Goal: Task Accomplishment & Management: Manage account settings

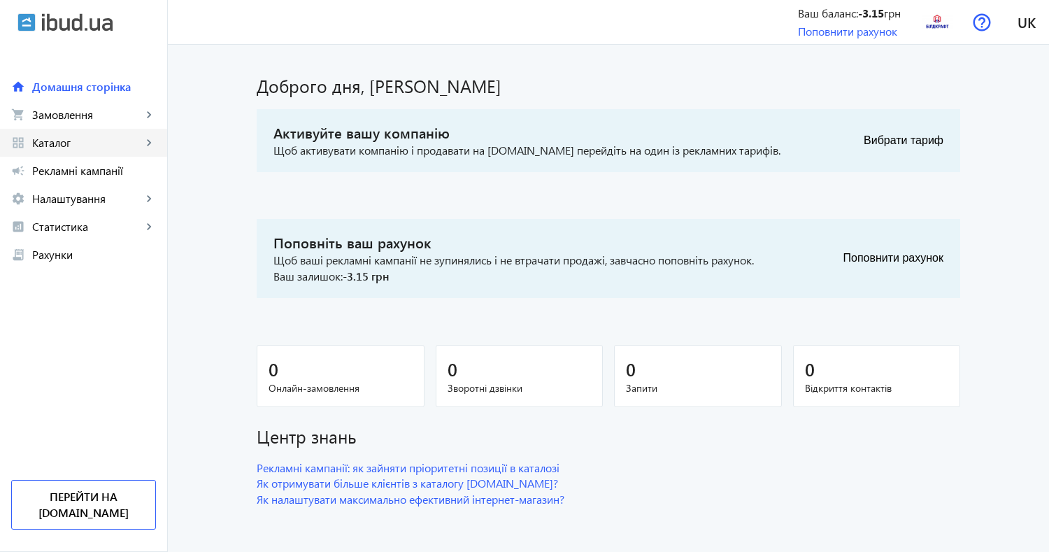
click at [74, 149] on span "Каталог" at bounding box center [87, 143] width 110 height 14
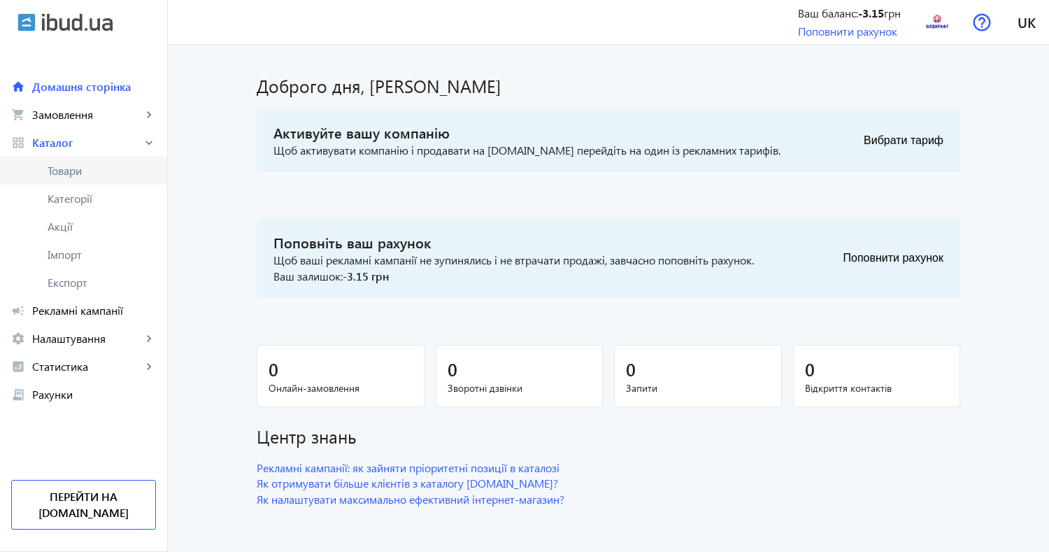
click at [84, 171] on span "Товари" at bounding box center [102, 171] width 108 height 14
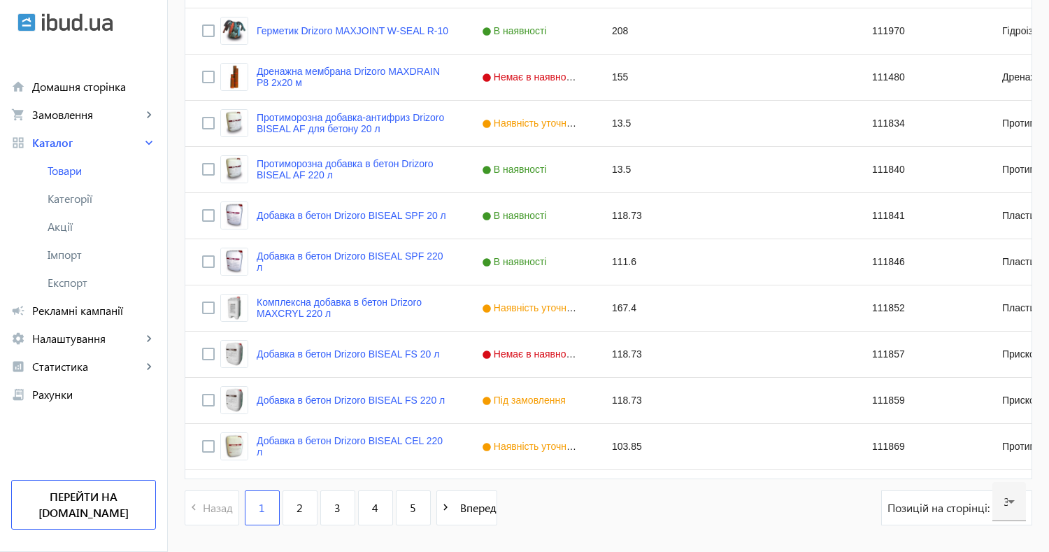
scroll to position [1331, 0]
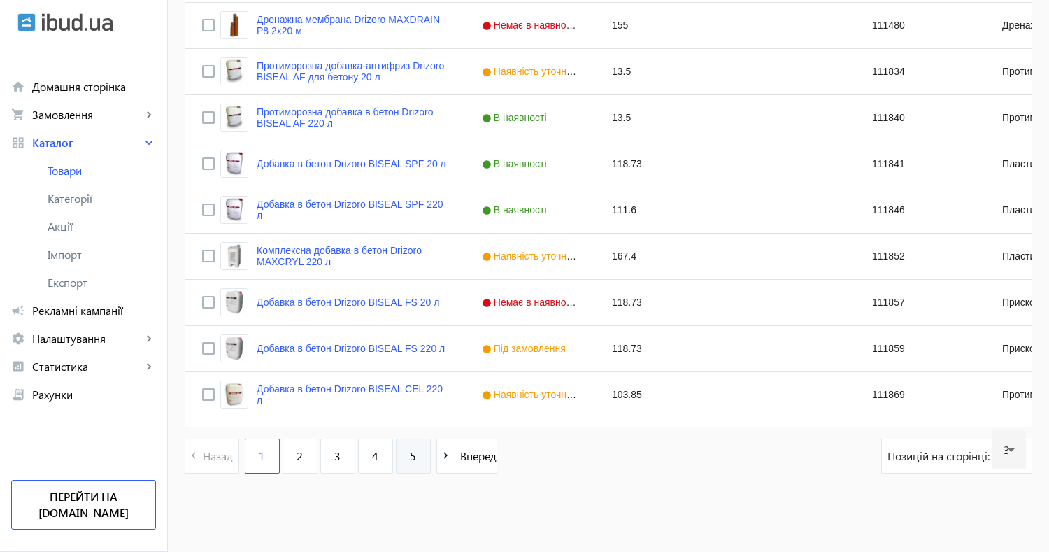
click at [397, 459] on link "5" at bounding box center [413, 456] width 35 height 35
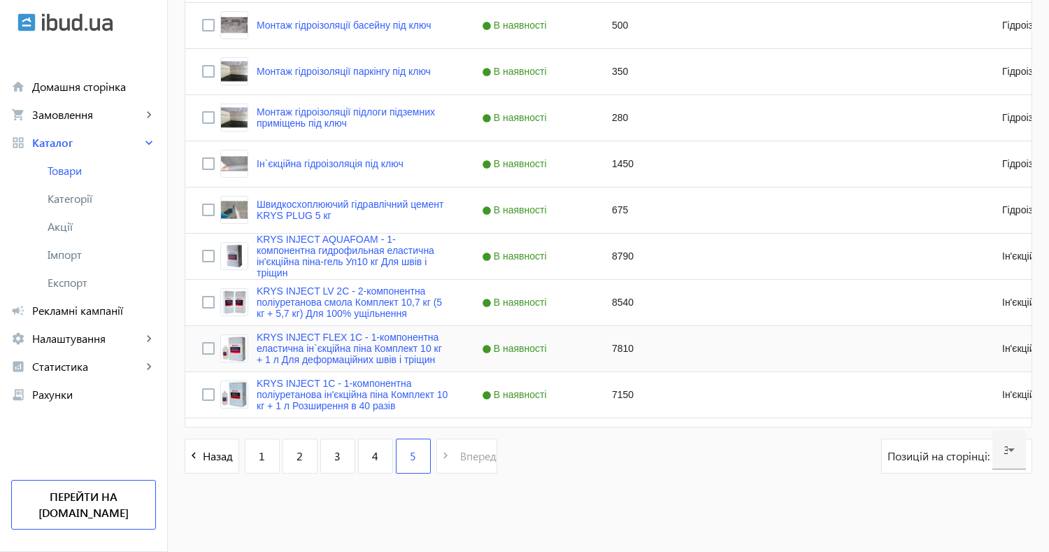
scroll to position [357, 0]
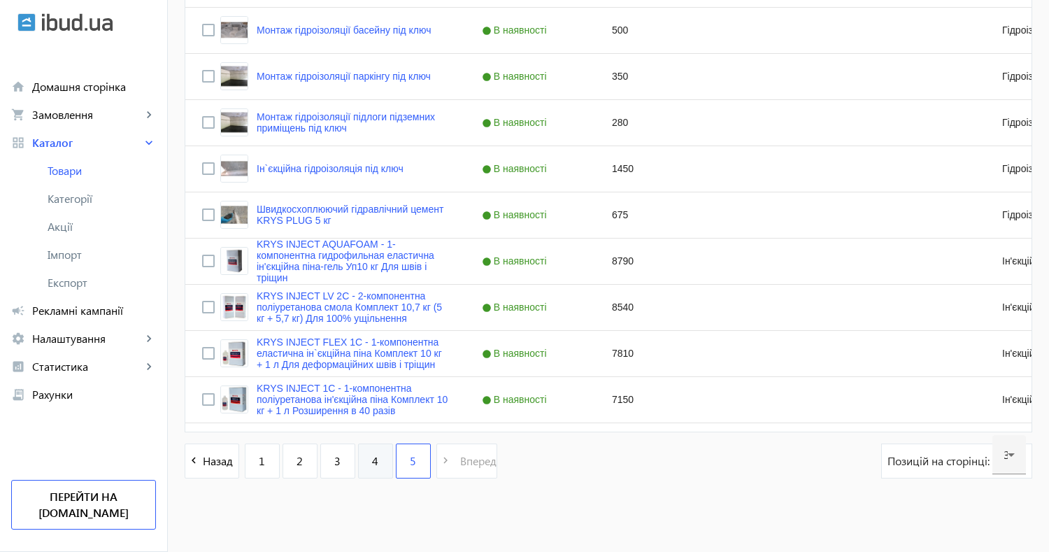
click at [377, 452] on link "4" at bounding box center [375, 460] width 35 height 35
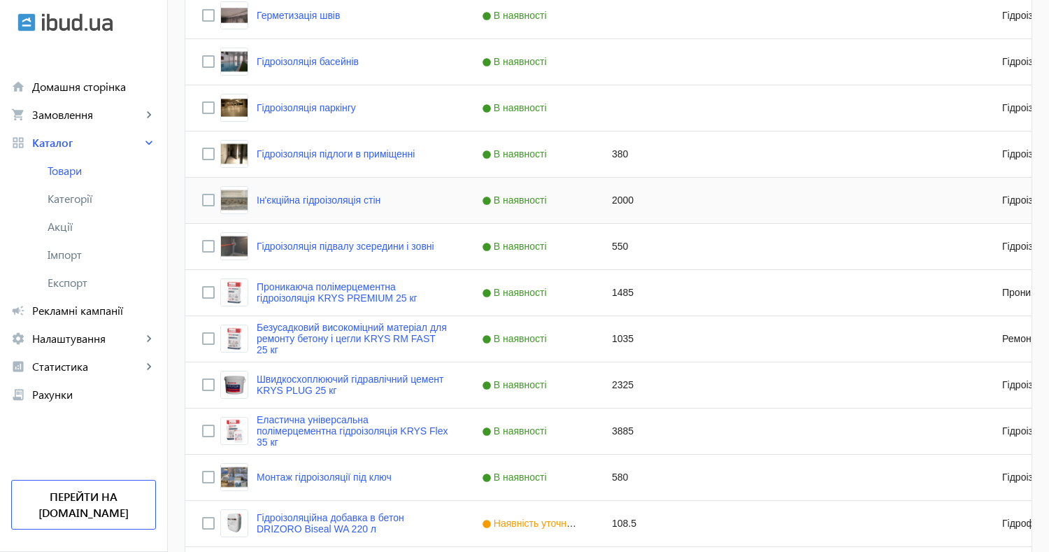
scroll to position [778, 0]
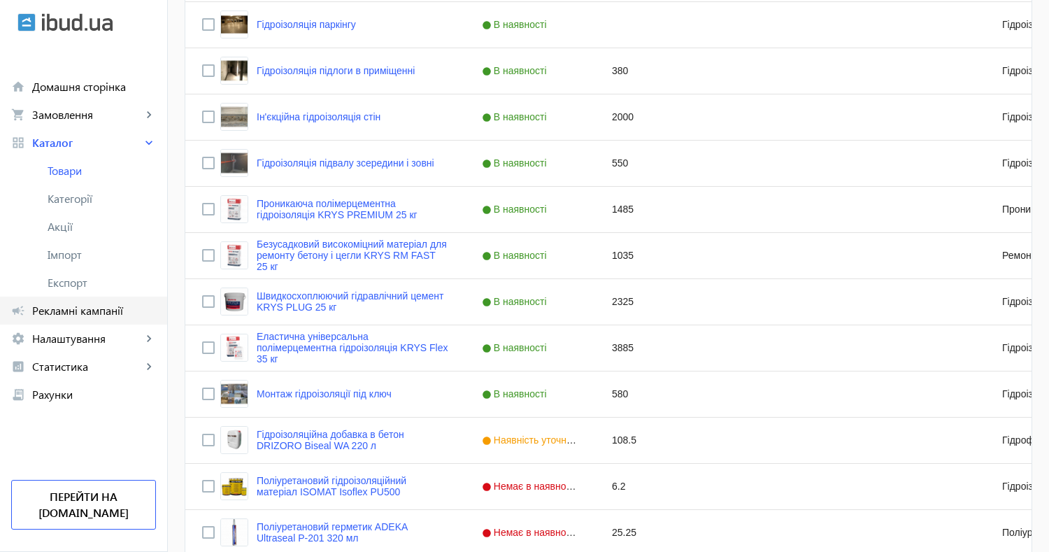
click at [77, 307] on span "Рекламні кампанії" at bounding box center [94, 311] width 124 height 14
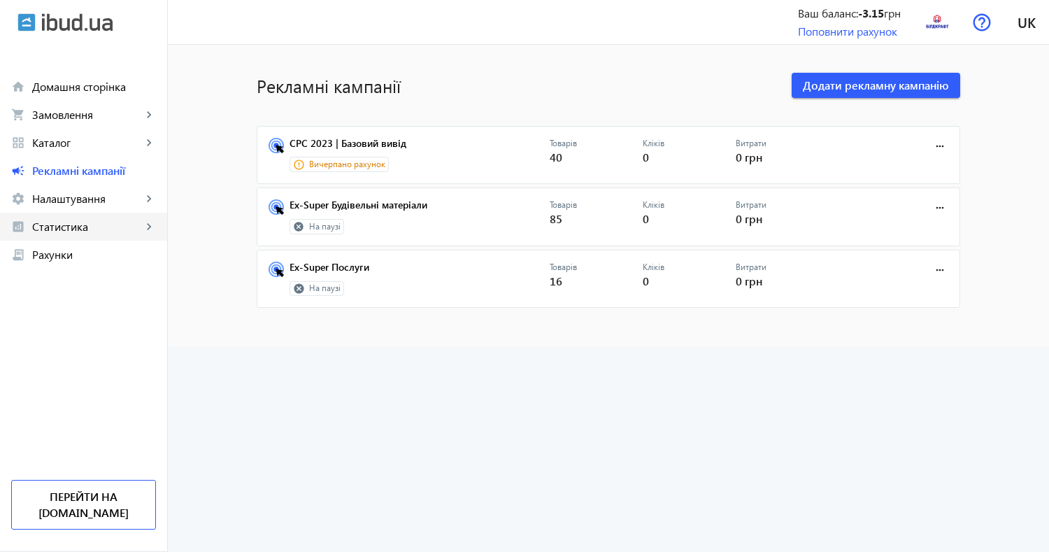
click at [73, 232] on span "Статистика" at bounding box center [87, 227] width 110 height 14
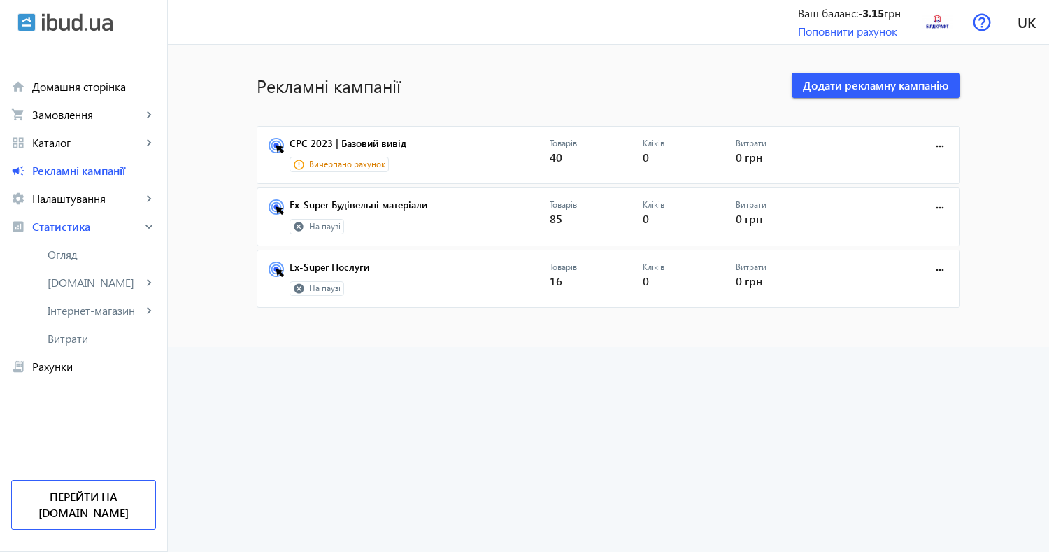
click at [334, 408] on advertising-list "Рекламні кампанії Додати рекламну кампанію CPC 2023 | Базовий вивід Вичерпано р…" at bounding box center [608, 298] width 881 height 507
click at [78, 339] on span "Витрати" at bounding box center [102, 339] width 108 height 14
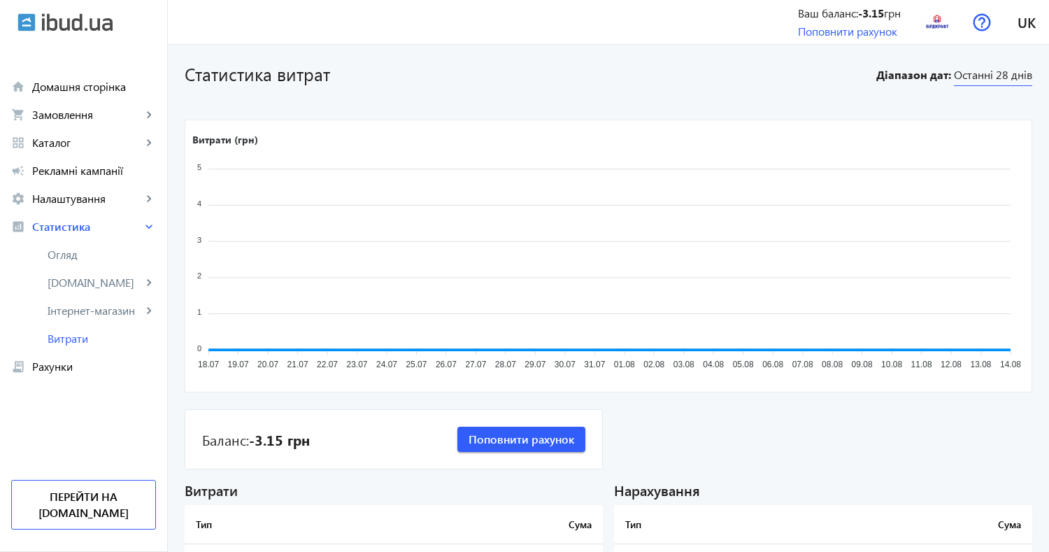
click at [984, 80] on span "Останні 28 днів" at bounding box center [993, 76] width 78 height 19
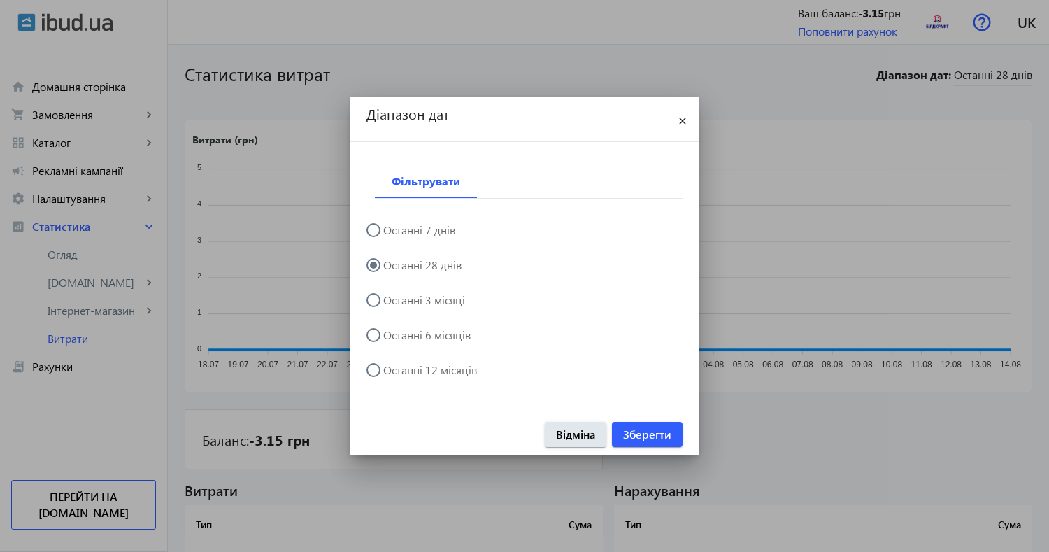
click at [424, 364] on label "Останні 12 місяців" at bounding box center [429, 369] width 97 height 11
click at [395, 364] on input "Останні 12 місяців" at bounding box center [381, 377] width 28 height 28
radio input "true"
click at [665, 436] on span "Зберегти" at bounding box center [647, 434] width 48 height 15
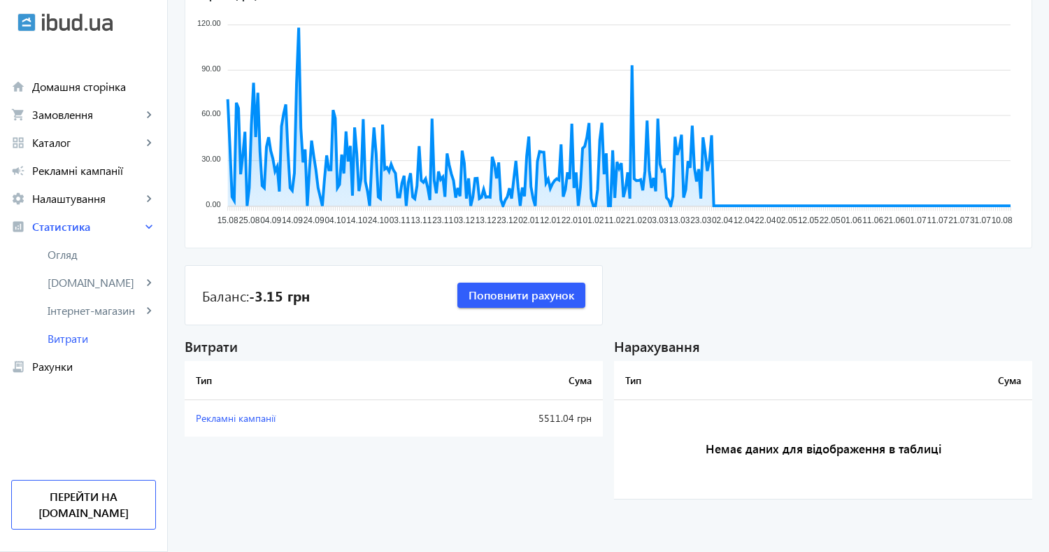
scroll to position [0, 0]
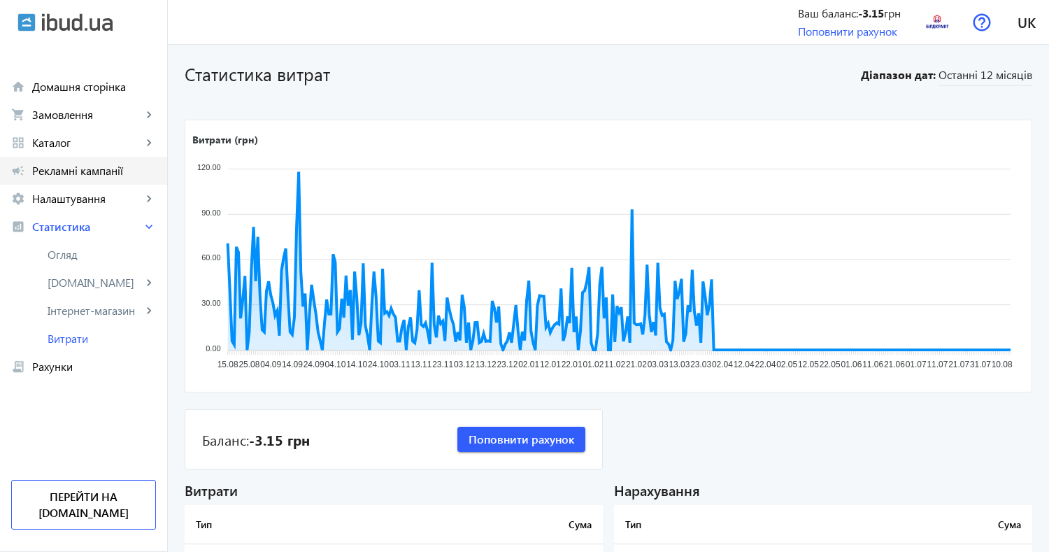
click at [83, 178] on link "campaign Рекламні кампанії" at bounding box center [83, 171] width 167 height 28
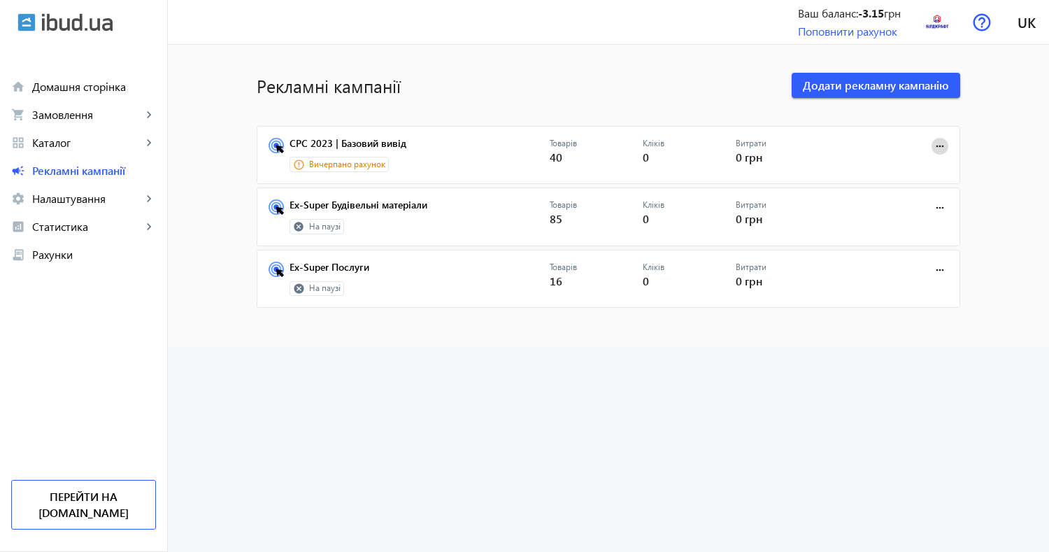
click at [937, 146] on mat-icon "more_horiz" at bounding box center [939, 146] width 15 height 15
click at [526, 382] on div at bounding box center [524, 276] width 1049 height 552
click at [504, 143] on link "CPC 2023 | Базовий вивід" at bounding box center [420, 148] width 260 height 20
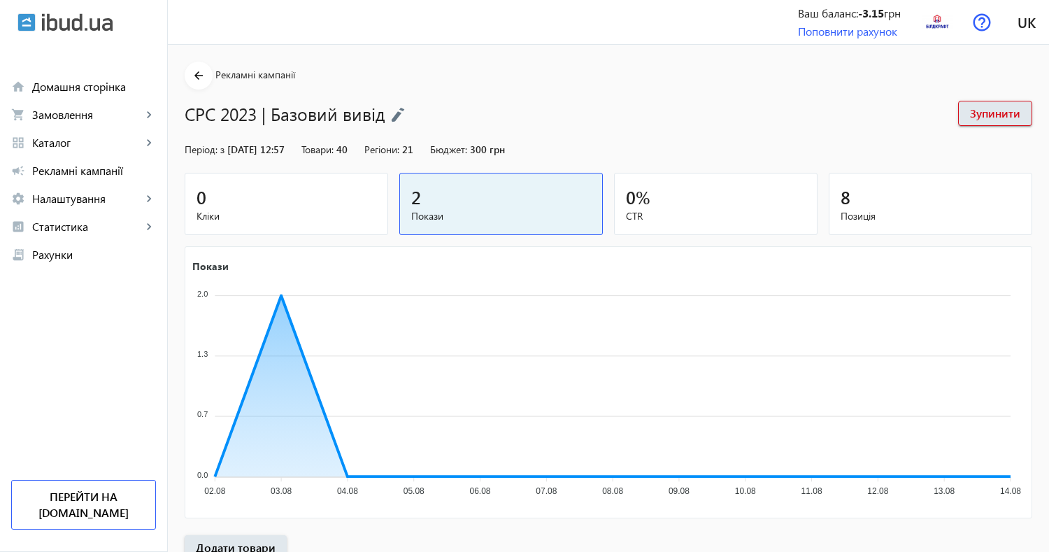
click at [273, 152] on span "[DATE] 12:57" at bounding box center [255, 149] width 57 height 13
click at [394, 115] on img at bounding box center [398, 114] width 14 height 15
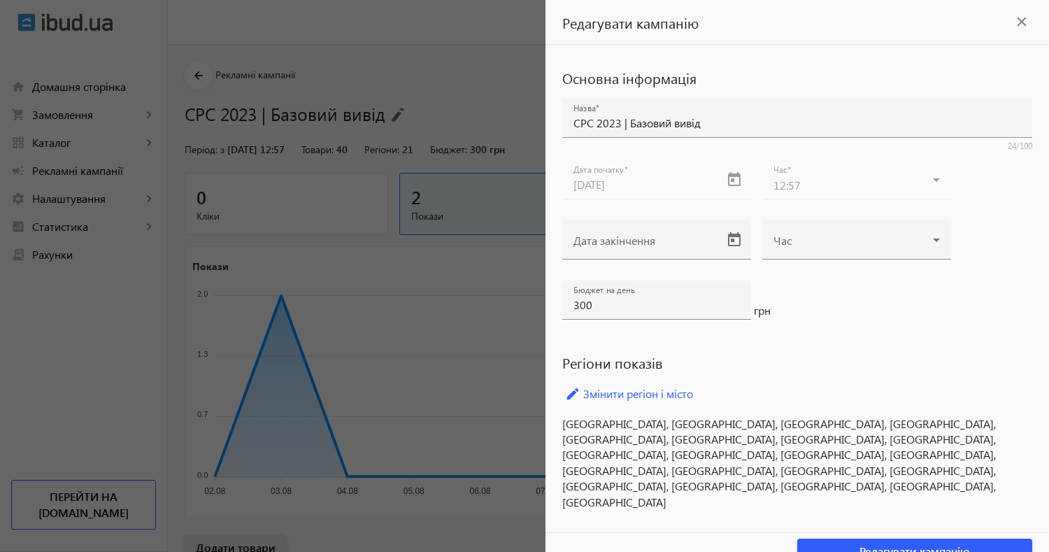
click at [1014, 14] on mat-icon "close" at bounding box center [1021, 21] width 21 height 21
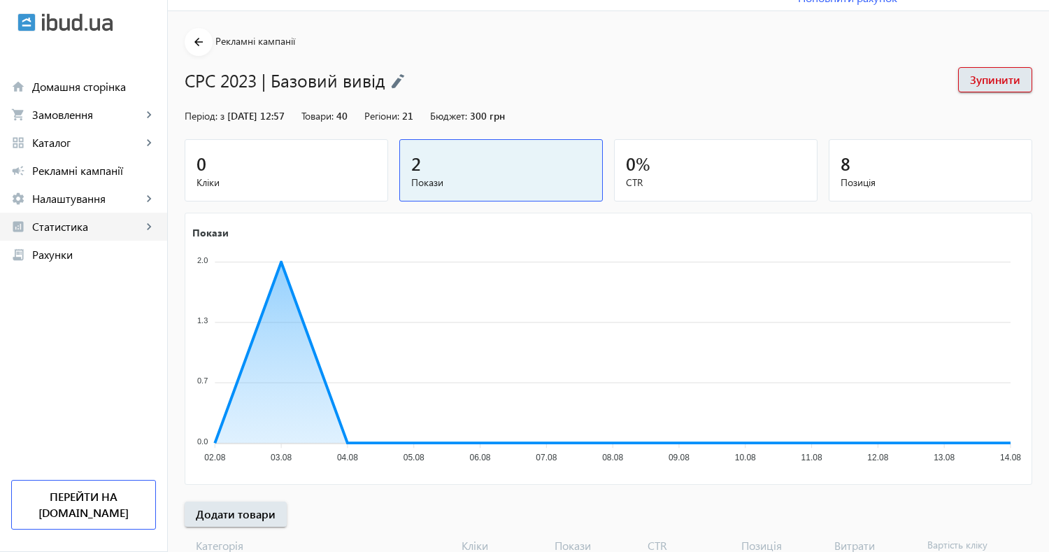
scroll to position [28, 0]
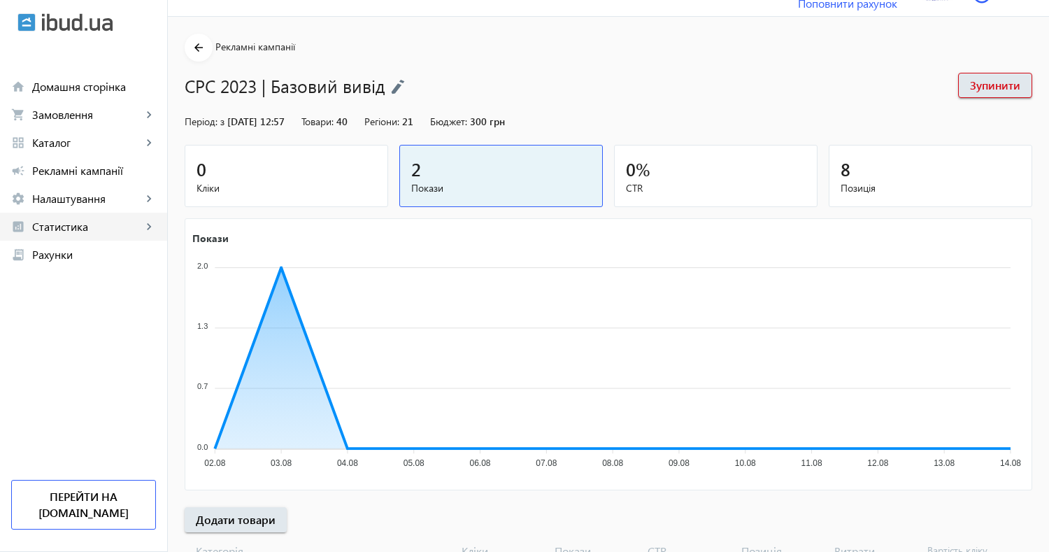
click at [73, 228] on span "Статистика" at bounding box center [87, 227] width 110 height 14
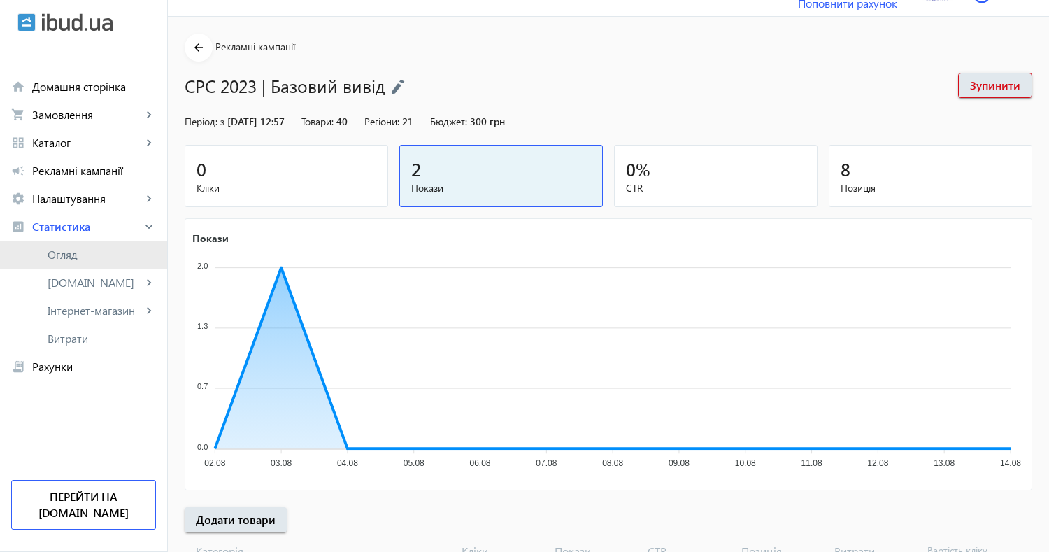
click at [80, 260] on span "Огляд" at bounding box center [102, 255] width 108 height 14
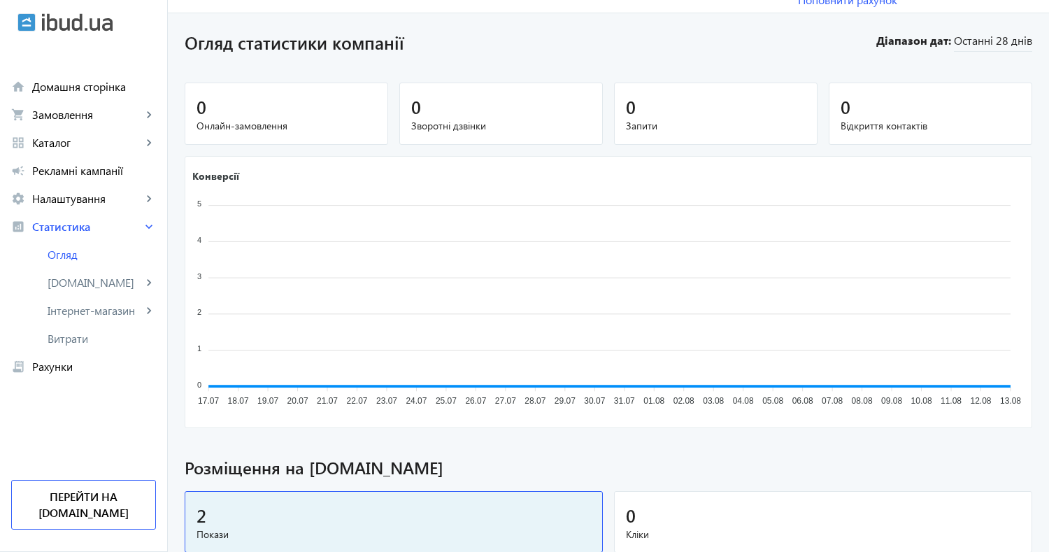
scroll to position [39, 0]
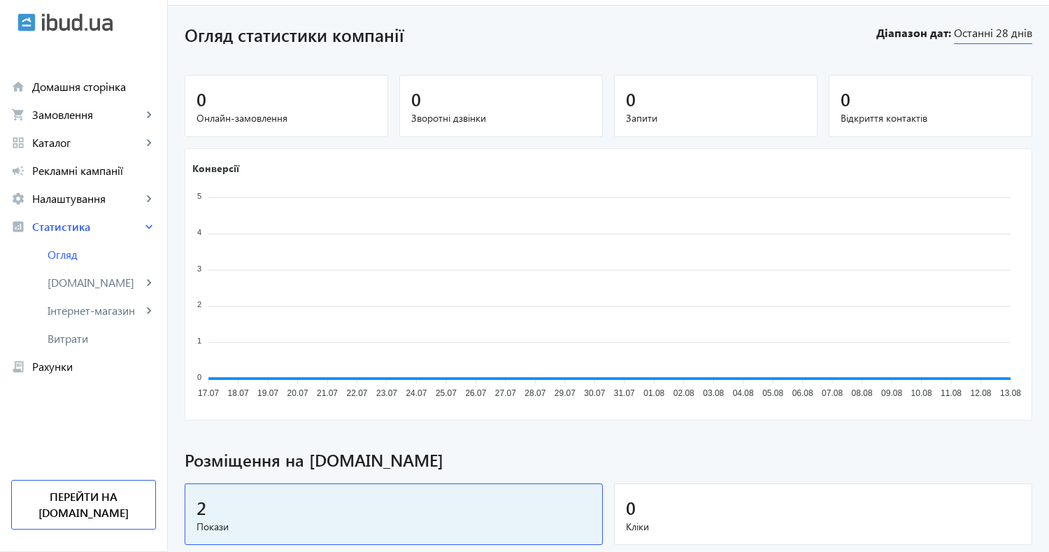
click at [982, 32] on span "Останні 28 днів" at bounding box center [993, 34] width 78 height 19
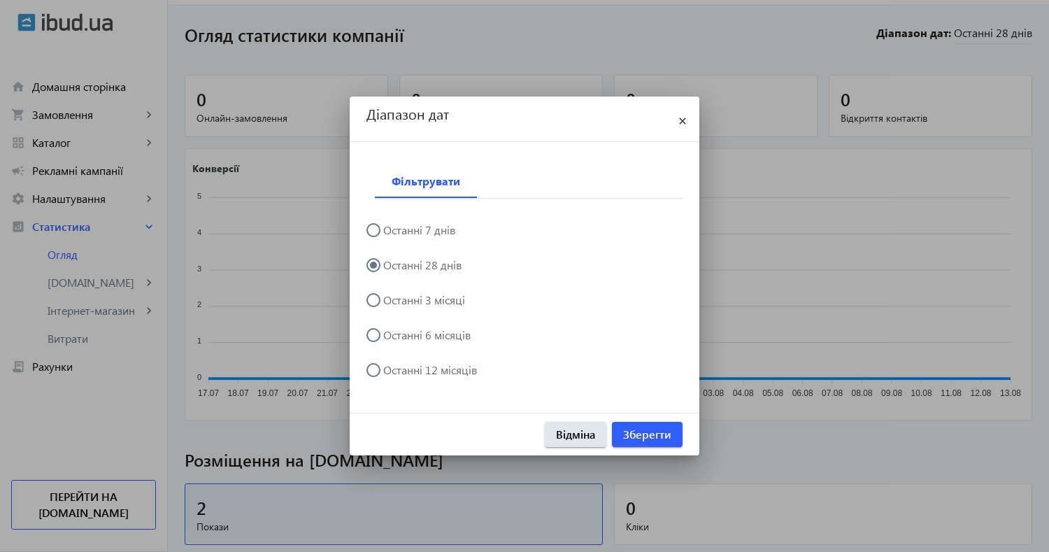
click at [423, 371] on label "Останні 12 місяців" at bounding box center [429, 369] width 97 height 11
click at [395, 371] on input "Останні 12 місяців" at bounding box center [381, 377] width 28 height 28
radio input "true"
click at [631, 434] on span "Зберегти" at bounding box center [647, 434] width 48 height 15
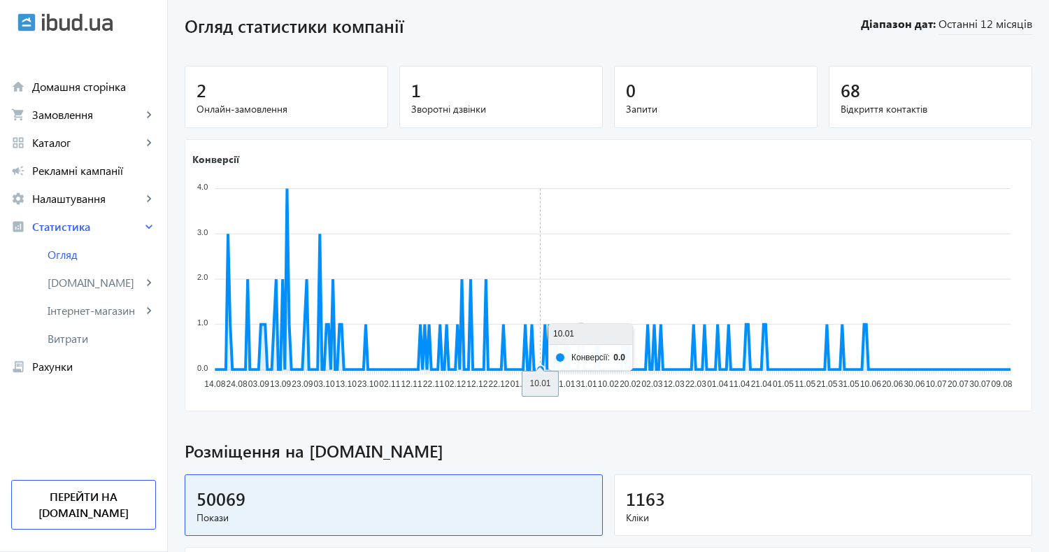
scroll to position [0, 0]
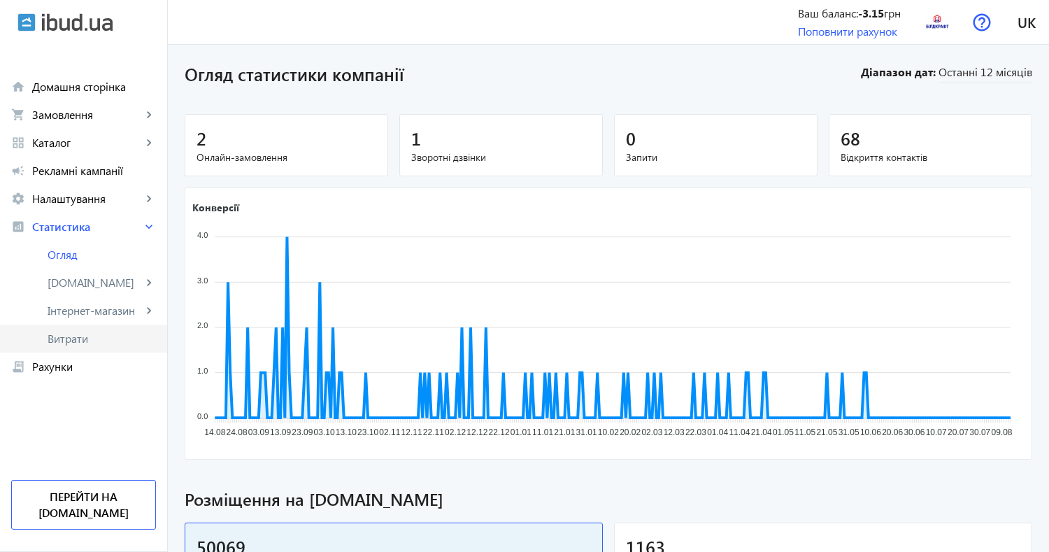
click at [83, 338] on span "Витрати" at bounding box center [102, 339] width 108 height 14
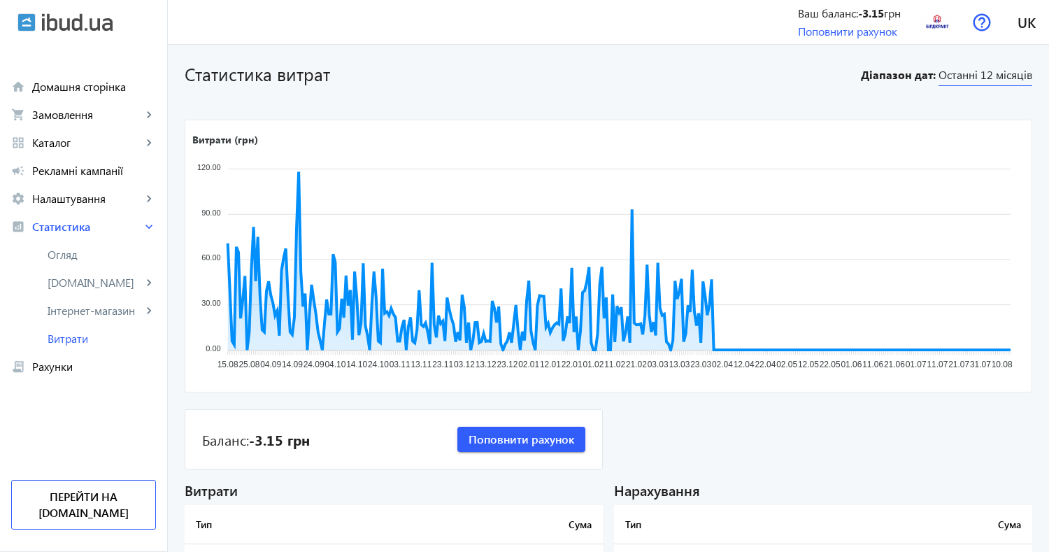
click at [970, 79] on span "Останні 12 місяців" at bounding box center [986, 76] width 94 height 19
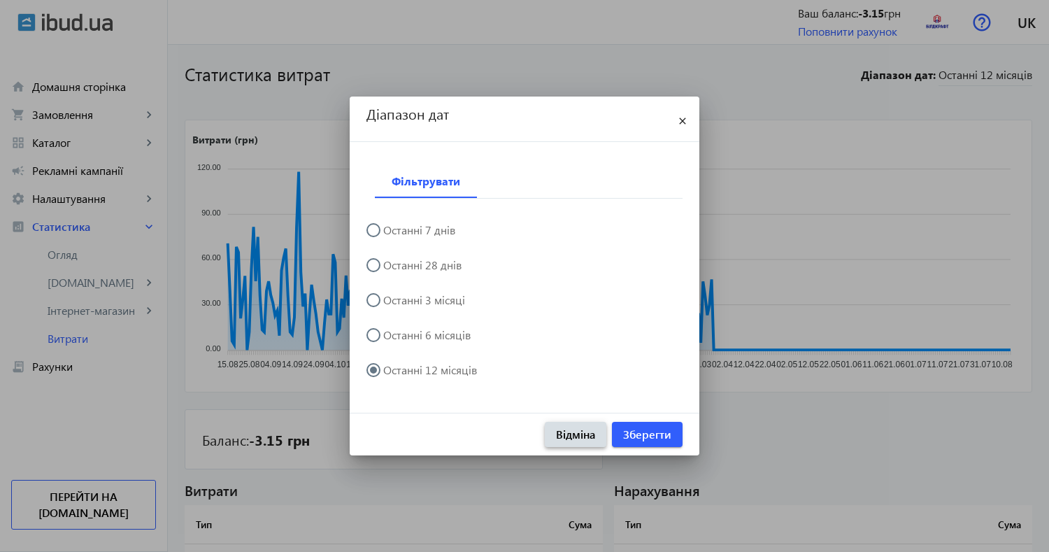
click at [559, 426] on span "button" at bounding box center [576, 435] width 62 height 34
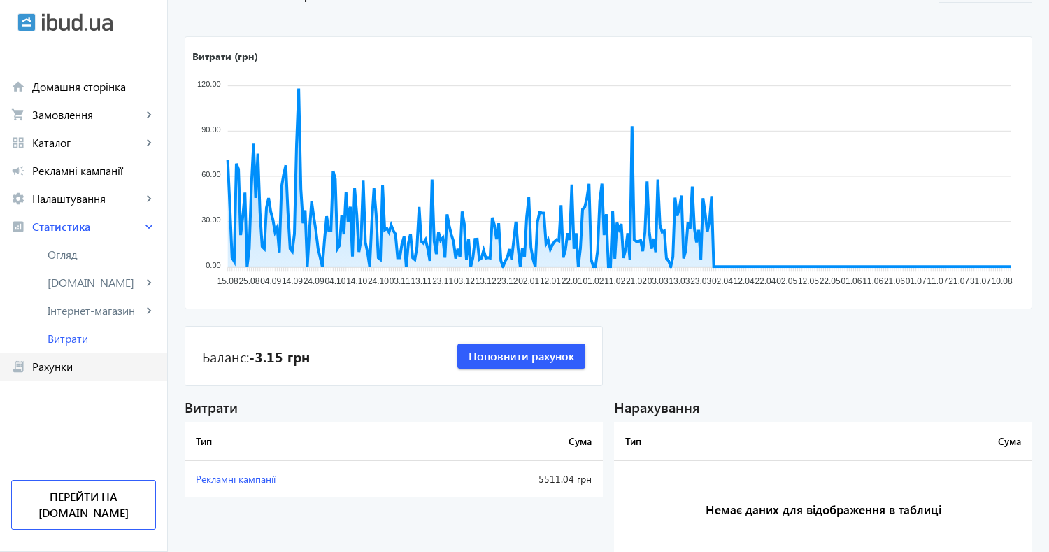
scroll to position [90, 0]
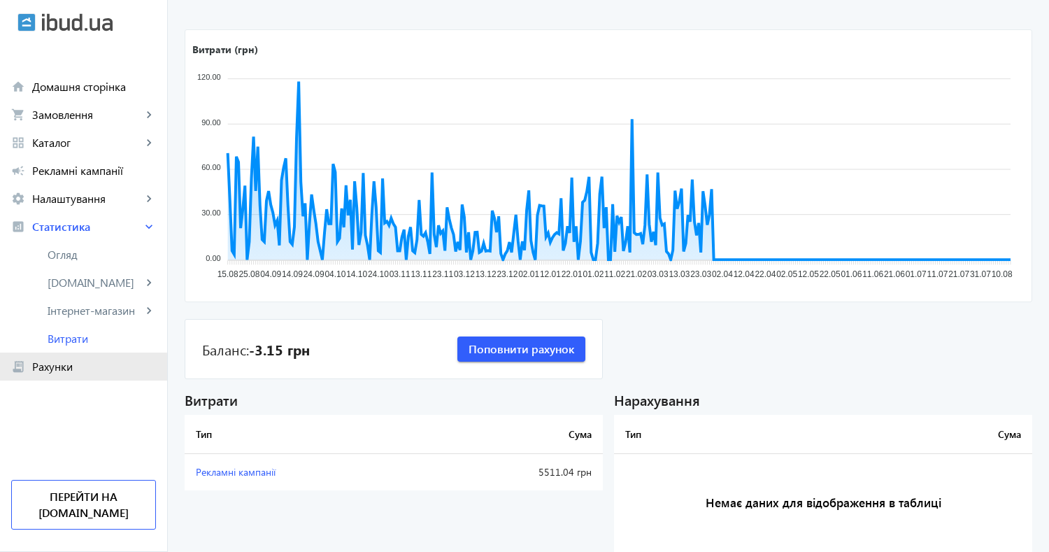
click at [59, 371] on span "Рахунки" at bounding box center [94, 367] width 124 height 14
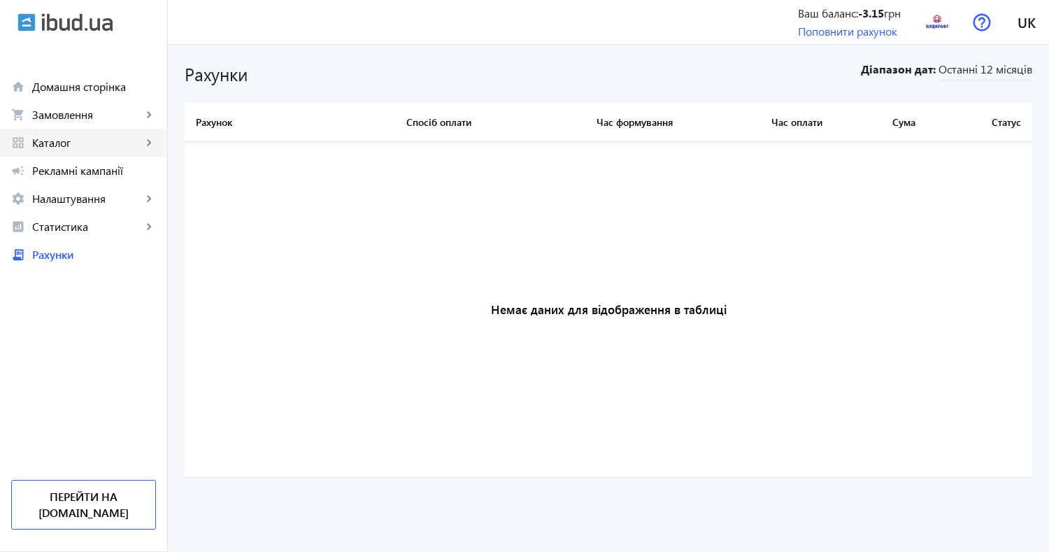
click at [57, 145] on span "Каталог" at bounding box center [87, 143] width 110 height 14
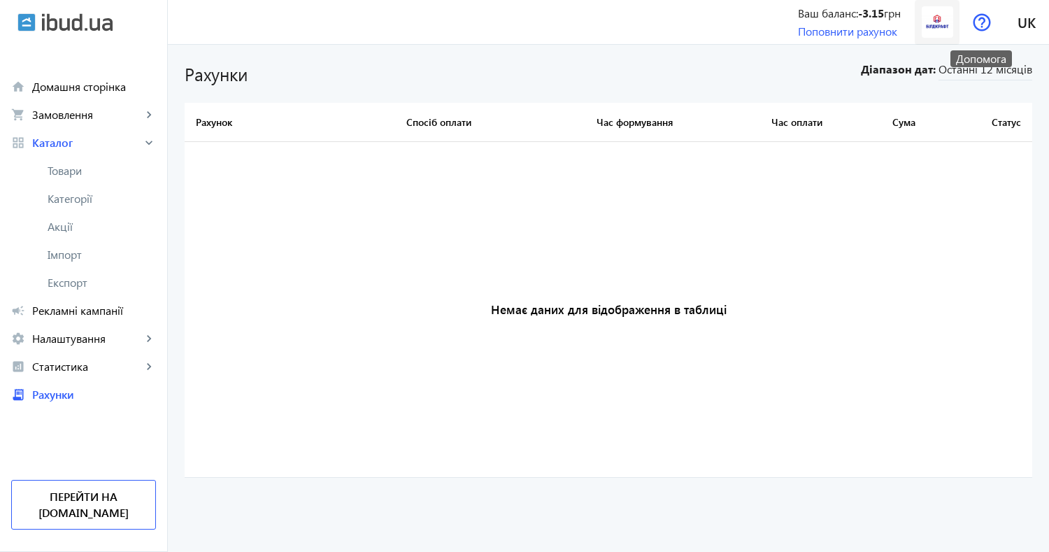
click at [949, 16] on img at bounding box center [937, 21] width 31 height 31
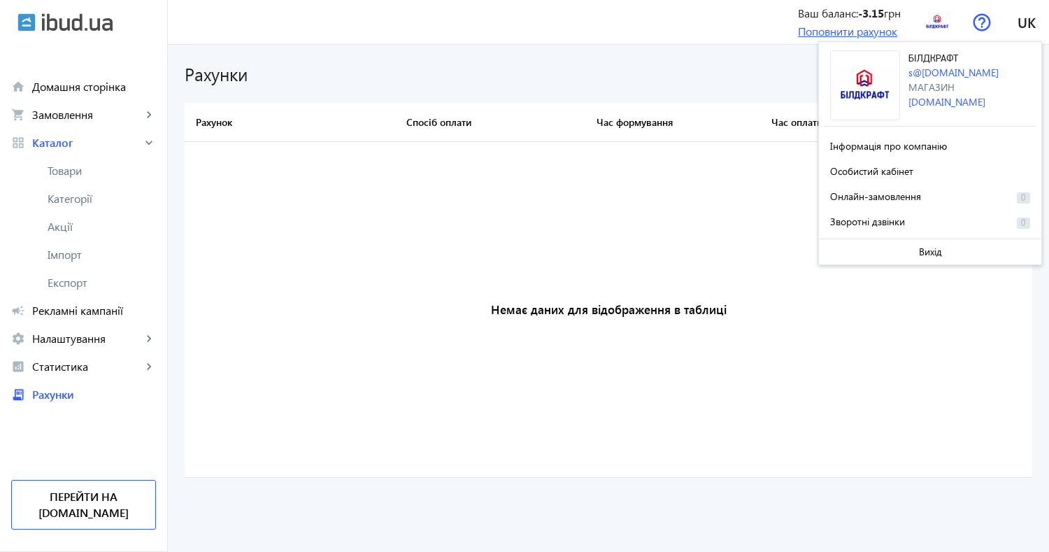
click at [826, 29] on link "Поповнити рахунок" at bounding box center [847, 31] width 99 height 15
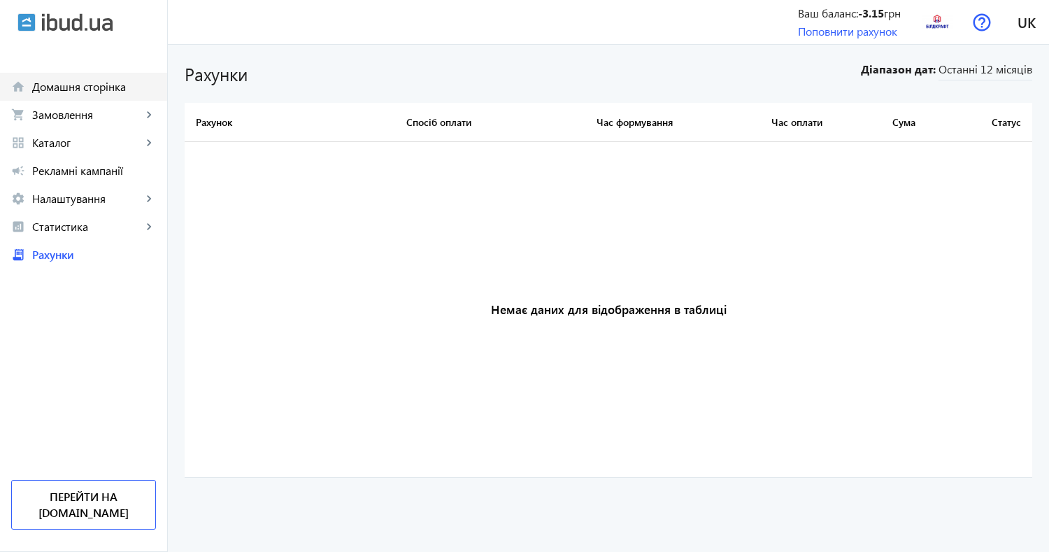
click at [96, 87] on span "Домашня сторінка" at bounding box center [94, 87] width 124 height 14
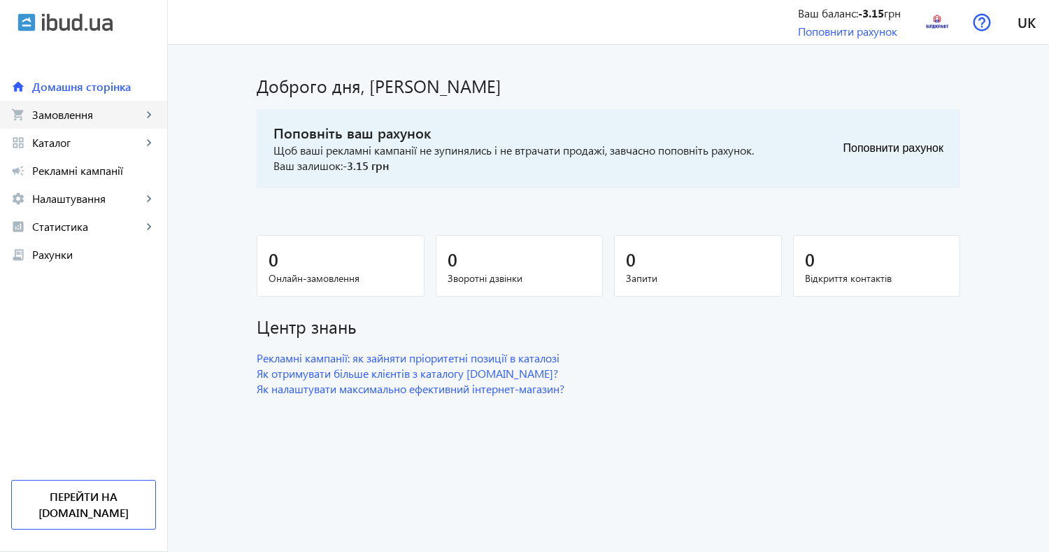
click at [99, 115] on span "Замовлення" at bounding box center [87, 115] width 110 height 14
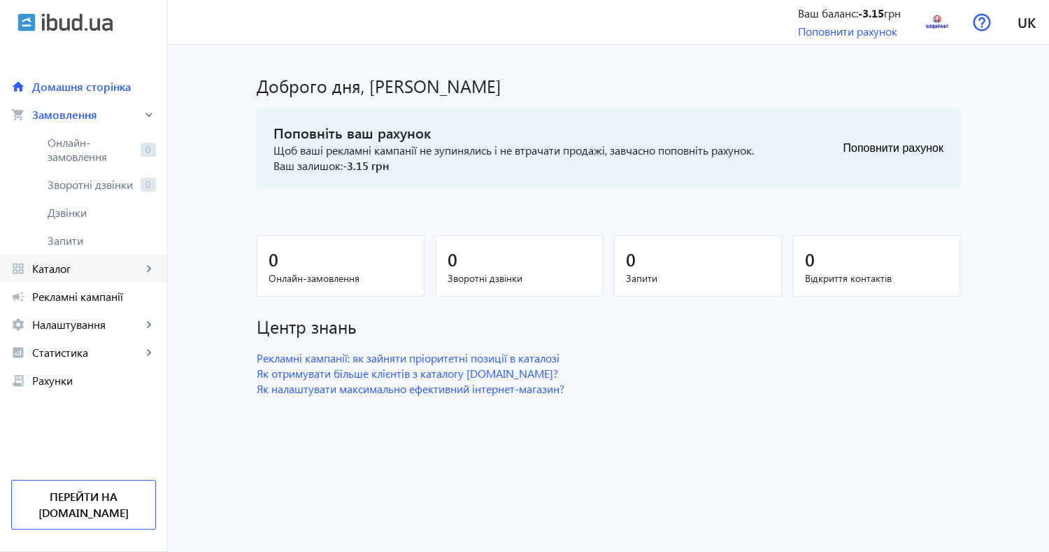
click at [75, 267] on span "Каталог" at bounding box center [87, 269] width 110 height 14
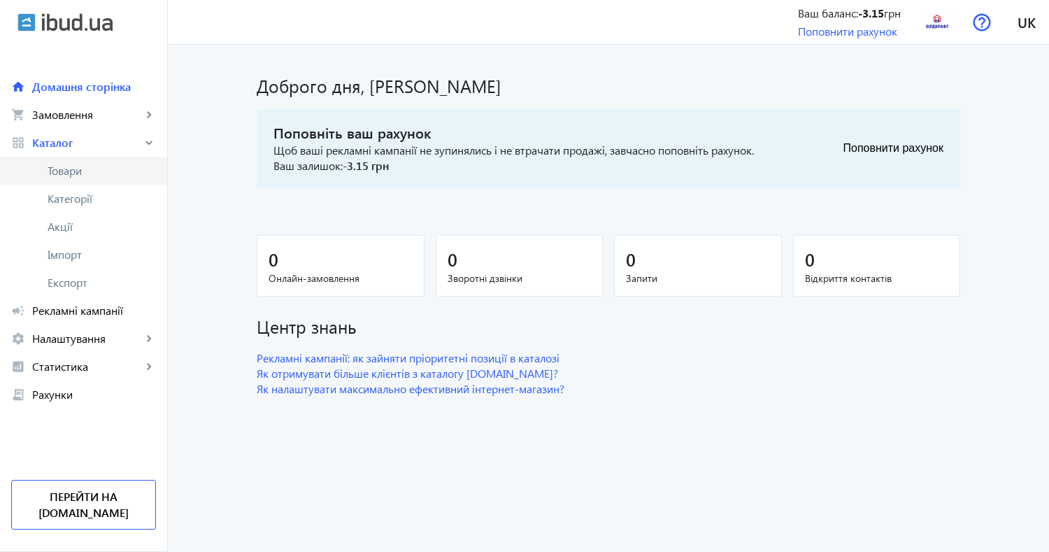
click at [74, 176] on span "Товари" at bounding box center [102, 171] width 108 height 14
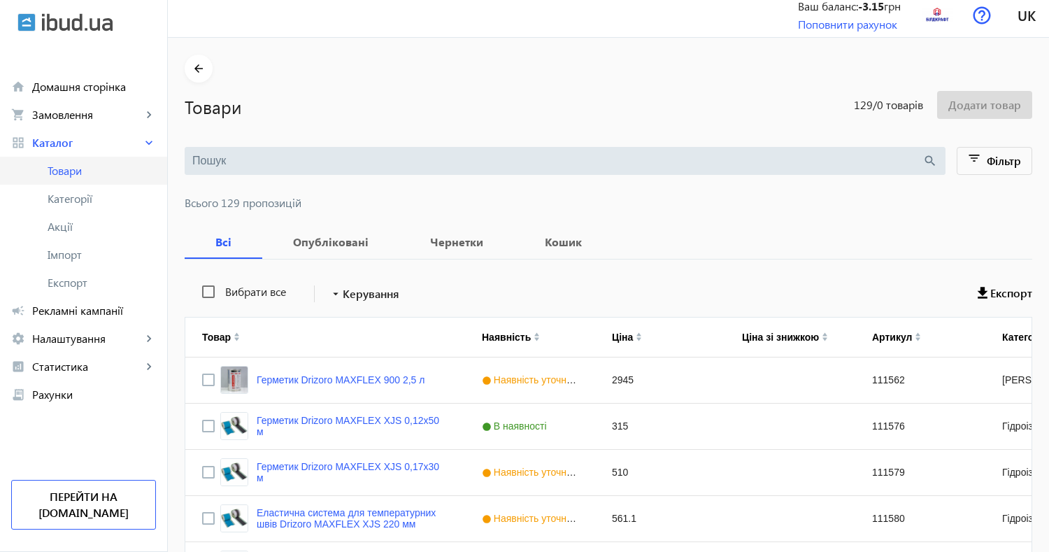
scroll to position [9, 0]
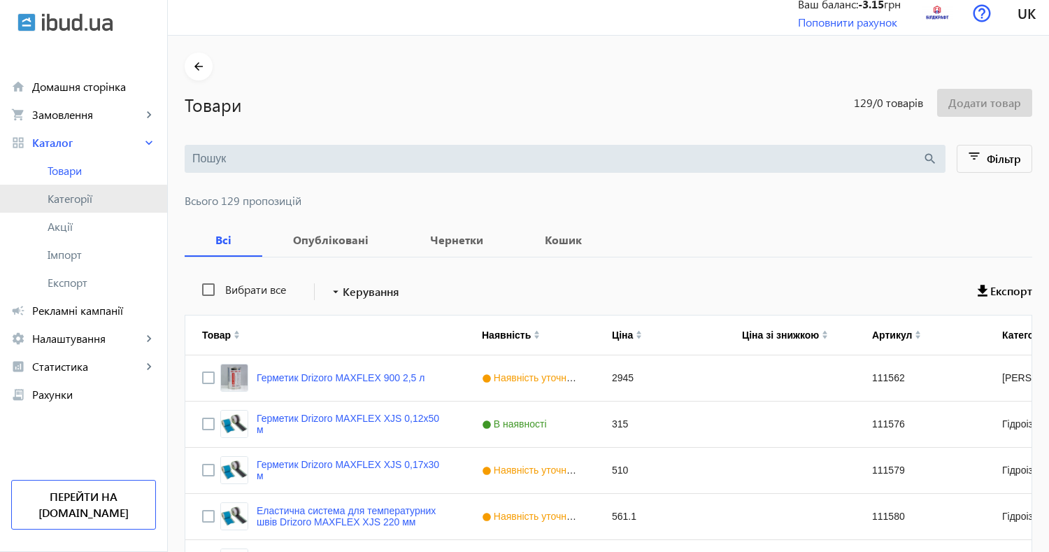
click at [68, 202] on span "Категорії" at bounding box center [102, 199] width 108 height 14
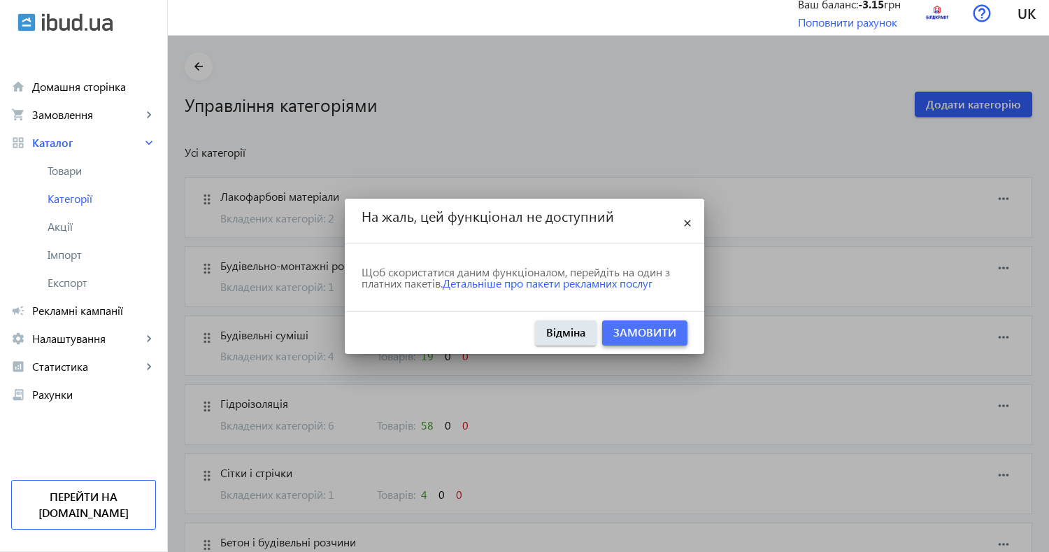
click at [660, 333] on link "Замовити" at bounding box center [644, 332] width 63 height 15
click at [574, 329] on span "Відміна" at bounding box center [565, 332] width 39 height 15
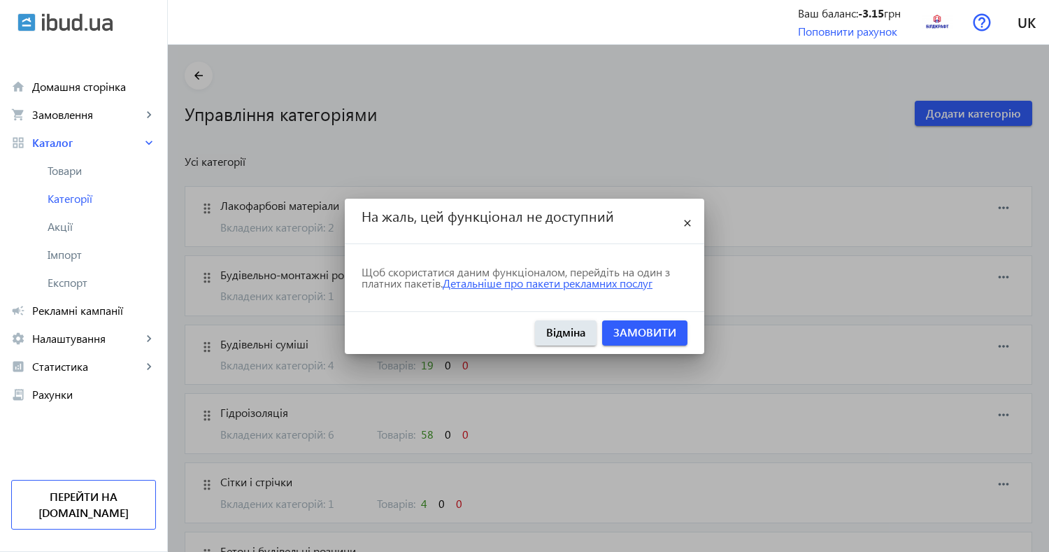
click at [578, 283] on link "Детальніше про пакети рекламних послуг" at bounding box center [548, 283] width 210 height 15
click at [576, 332] on span "Відміна" at bounding box center [565, 332] width 39 height 15
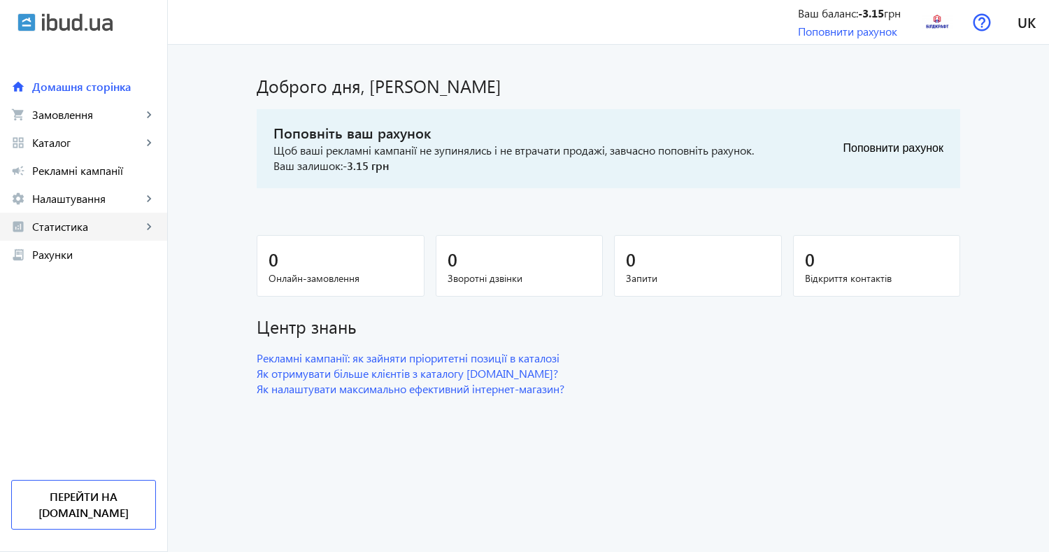
click at [82, 220] on span "Статистика" at bounding box center [87, 227] width 110 height 14
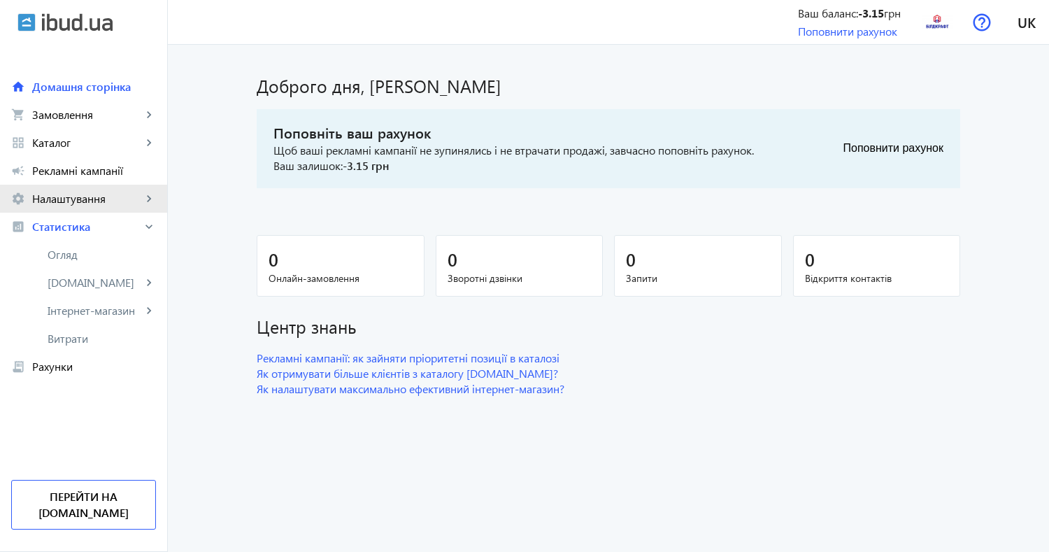
click at [62, 211] on link "settings Налаштування keyboard_arrow_right" at bounding box center [83, 199] width 167 height 28
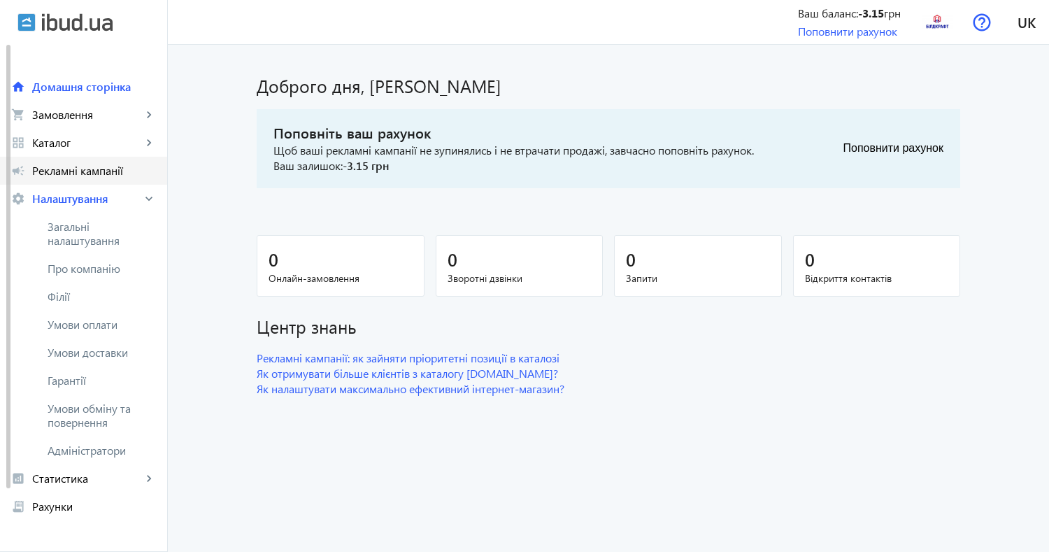
click at [76, 174] on span "Рекламні кампанії" at bounding box center [94, 171] width 124 height 14
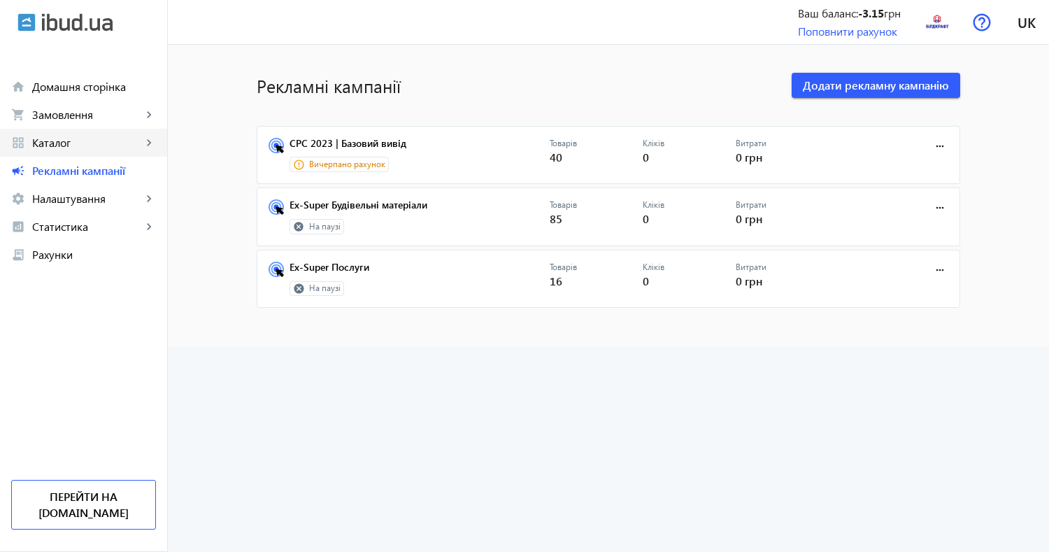
click at [92, 142] on span "Каталог" at bounding box center [87, 143] width 110 height 14
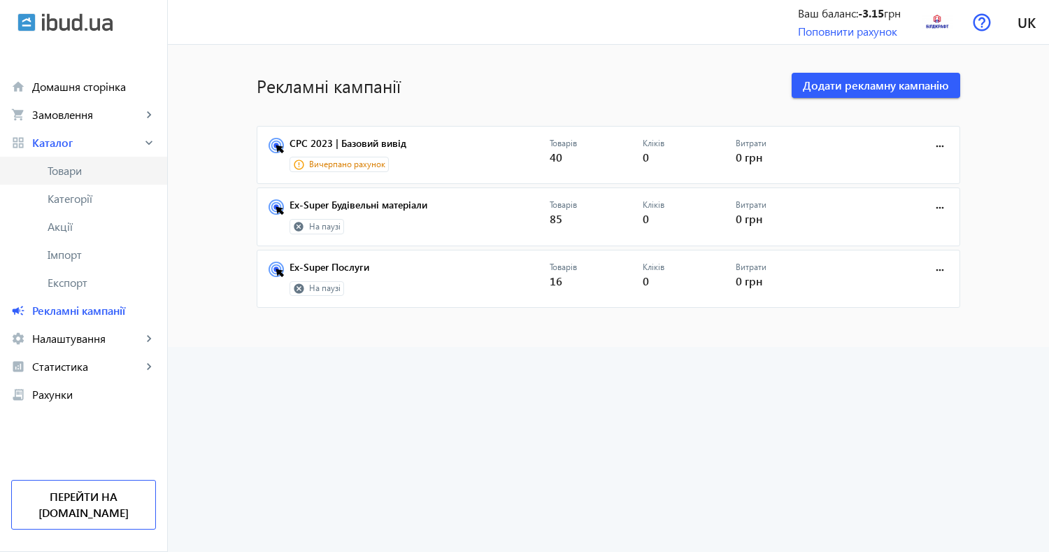
click at [75, 178] on link "Товари" at bounding box center [83, 171] width 167 height 28
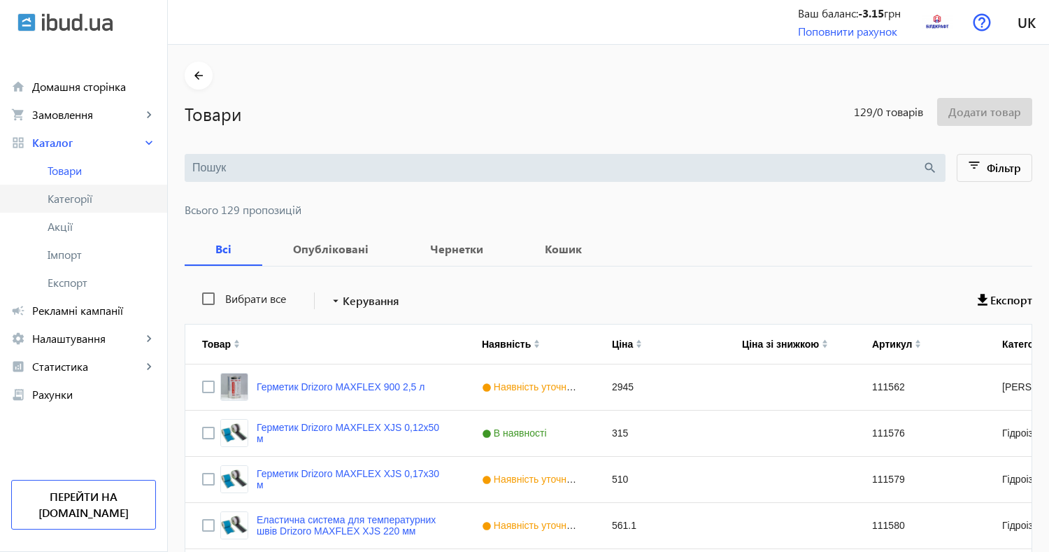
click at [84, 206] on link "Категорії" at bounding box center [83, 199] width 167 height 28
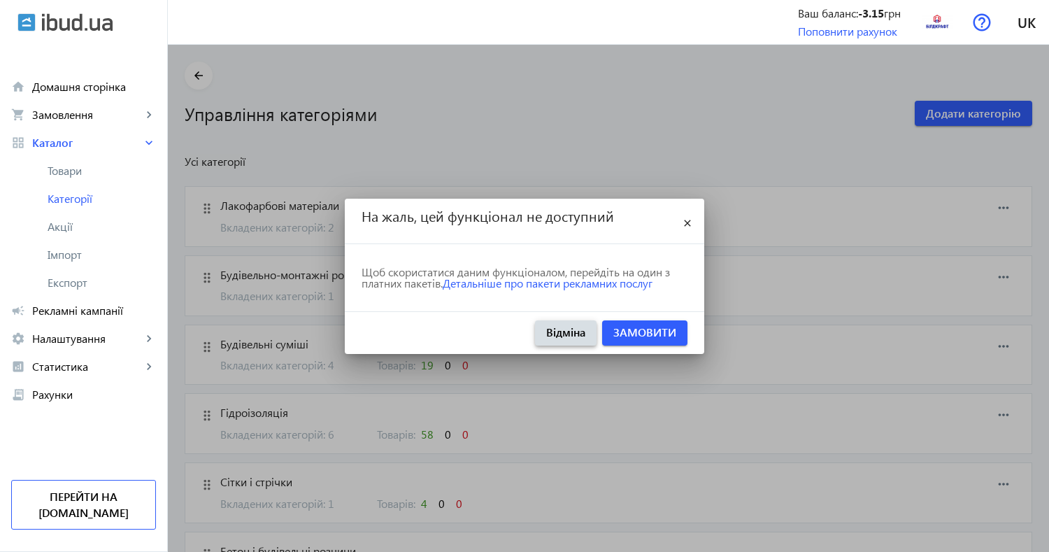
click at [567, 334] on span "Відміна" at bounding box center [565, 332] width 39 height 15
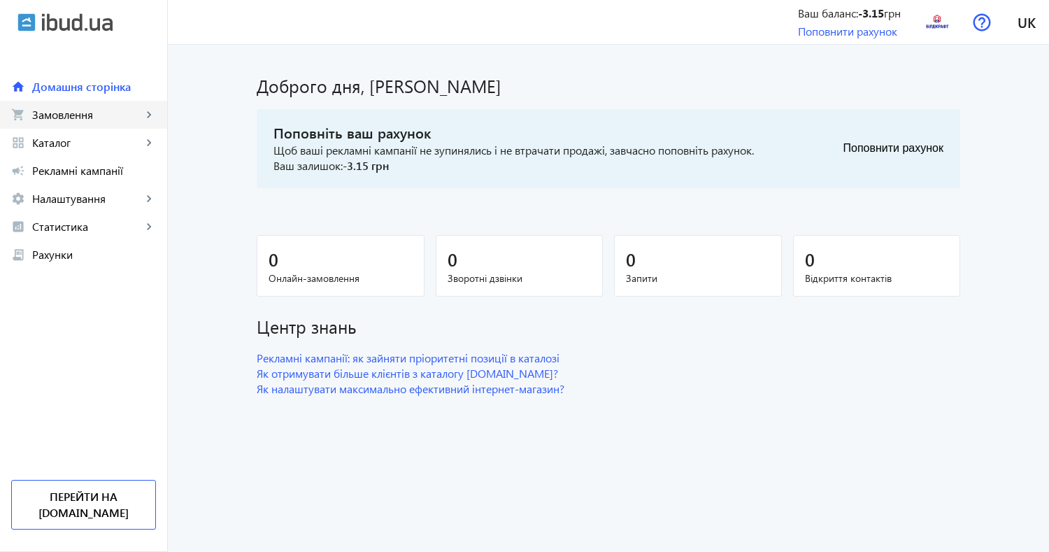
click at [82, 106] on link "shopping_cart Замовлення keyboard_arrow_right" at bounding box center [83, 115] width 167 height 28
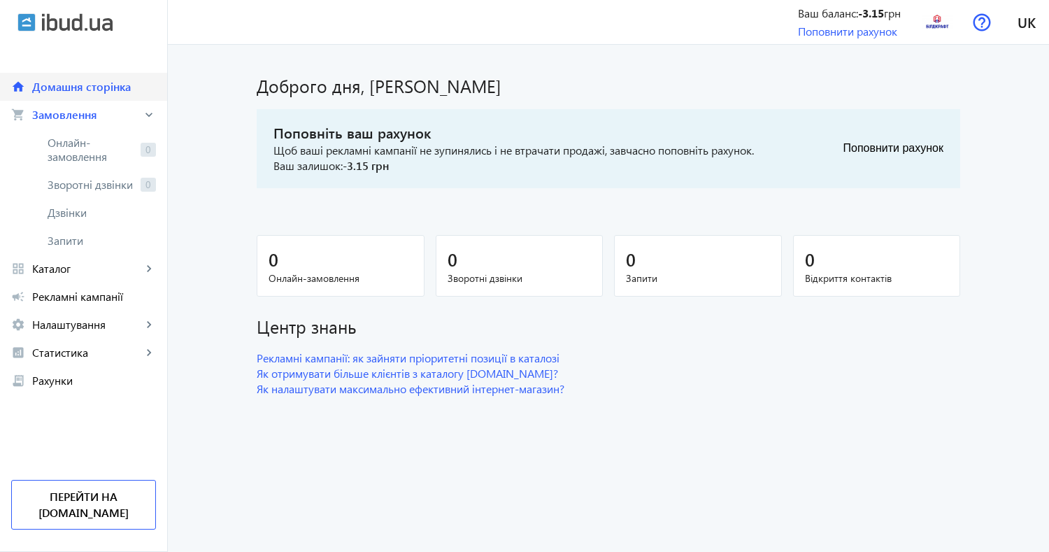
click at [87, 96] on link "home Домашня сторінка" at bounding box center [83, 87] width 167 height 28
click at [84, 301] on span "Рекламні кампанії" at bounding box center [94, 297] width 124 height 14
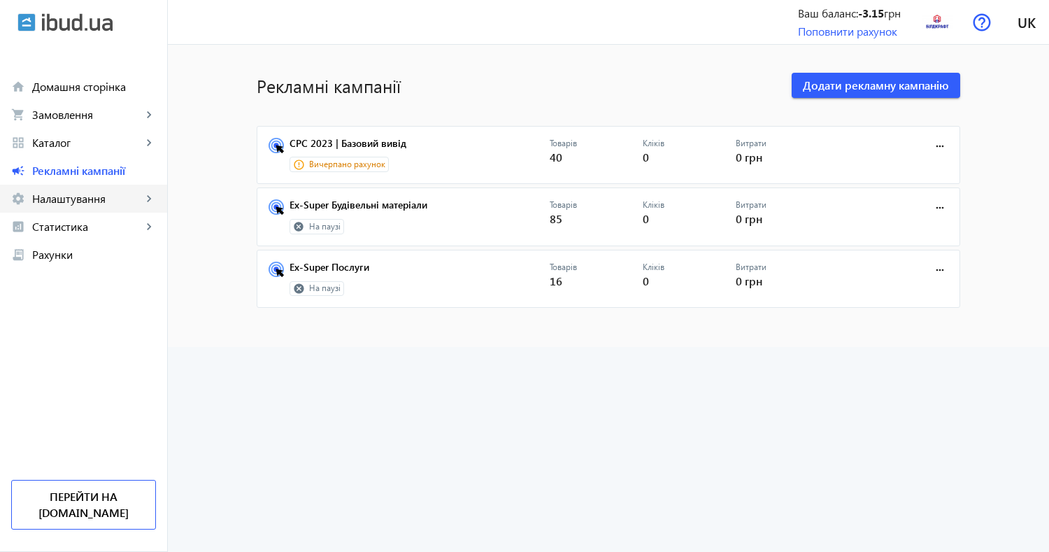
click at [97, 204] on span "Налаштування" at bounding box center [87, 199] width 110 height 14
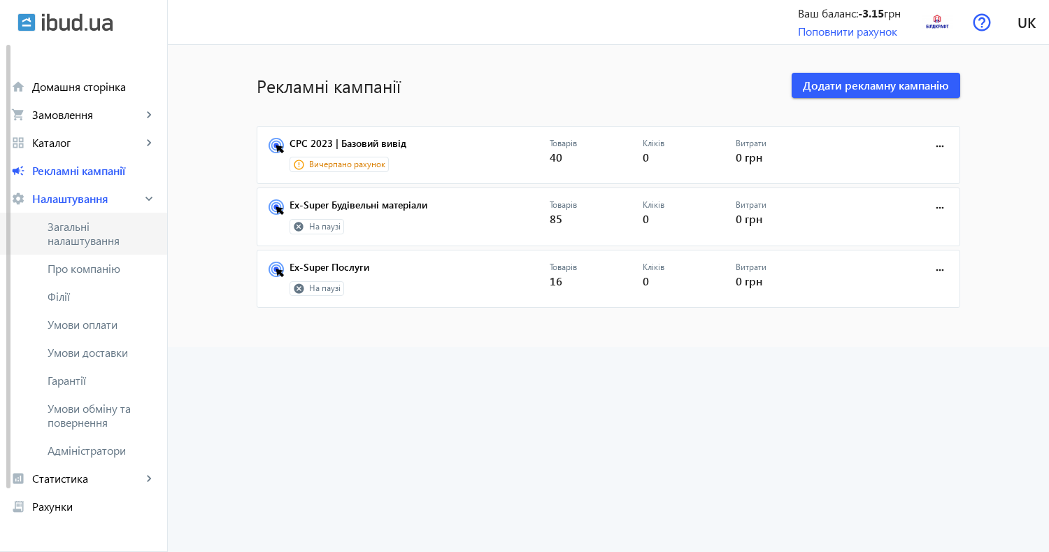
click at [79, 233] on span "Загальні налаштування" at bounding box center [102, 234] width 108 height 28
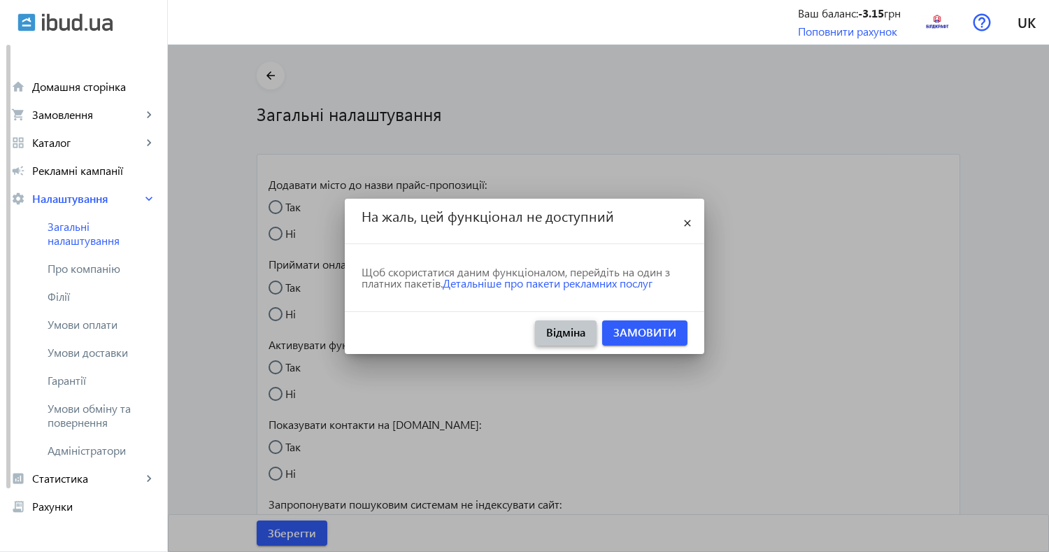
click at [559, 327] on span "Відміна" at bounding box center [565, 332] width 39 height 15
